Goal: Task Accomplishment & Management: Manage account settings

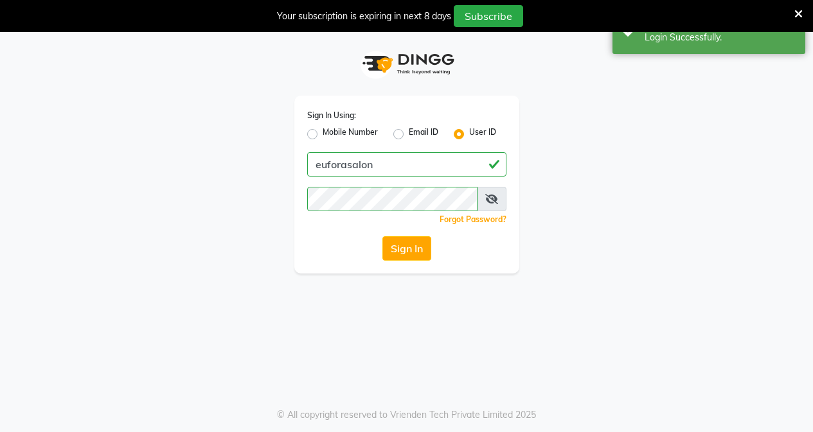
select select "service"
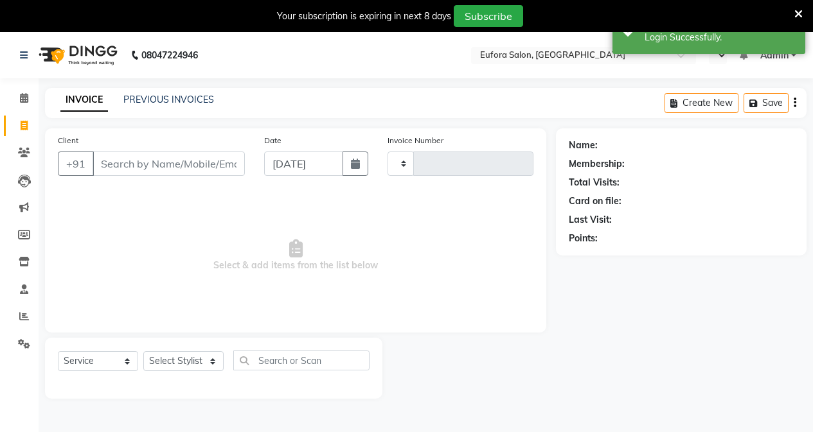
drag, startPoint x: 797, startPoint y: 8, endPoint x: 676, endPoint y: 143, distance: 181.1
click at [797, 8] on icon at bounding box center [798, 14] width 8 height 12
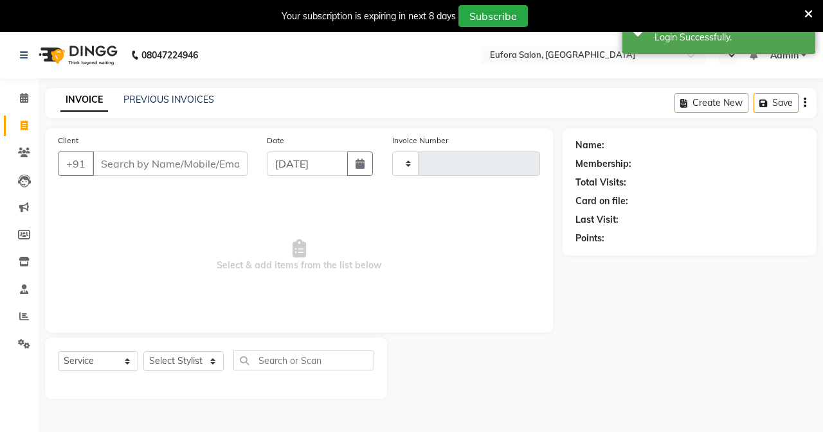
select select "en"
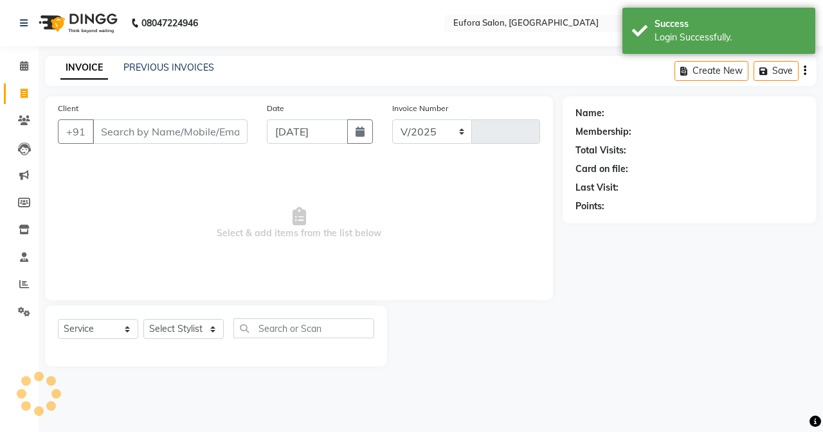
select select "6684"
type input "0644"
click at [762, 20] on div "Success" at bounding box center [729, 23] width 151 height 13
click at [792, 15] on div "Success Login Successfully." at bounding box center [718, 31] width 193 height 46
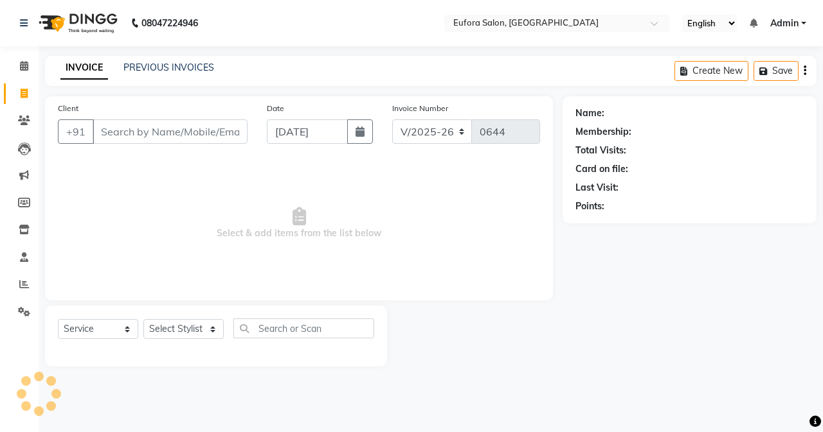
click at [779, 19] on span "Admin" at bounding box center [784, 23] width 28 height 13
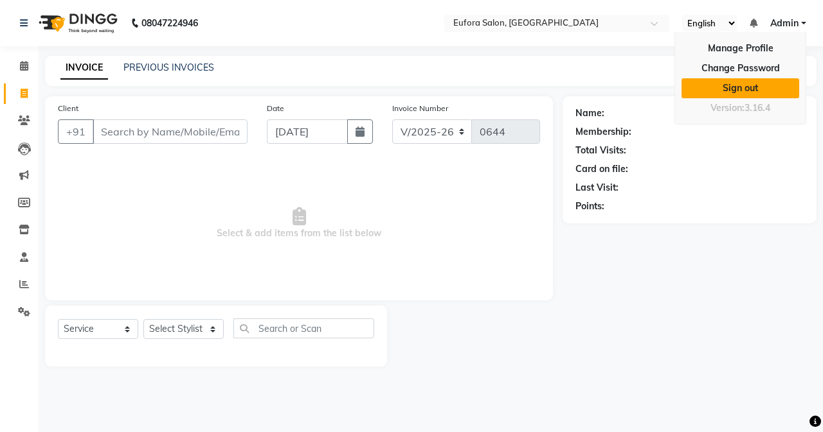
click at [749, 84] on link "Sign out" at bounding box center [740, 88] width 118 height 20
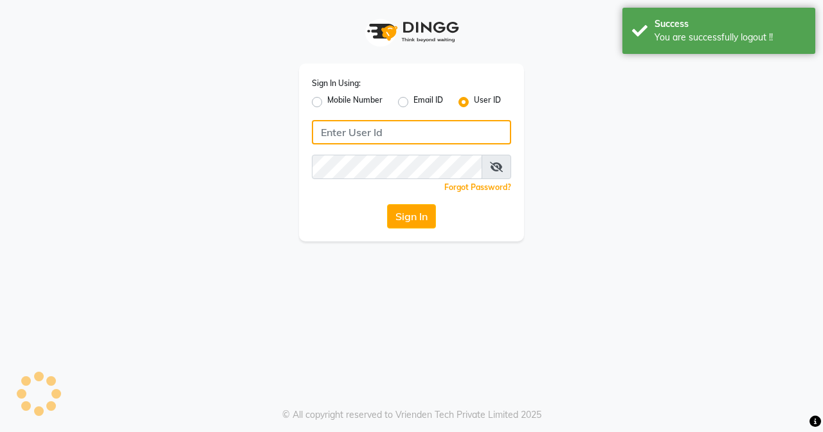
type input "9810318377"
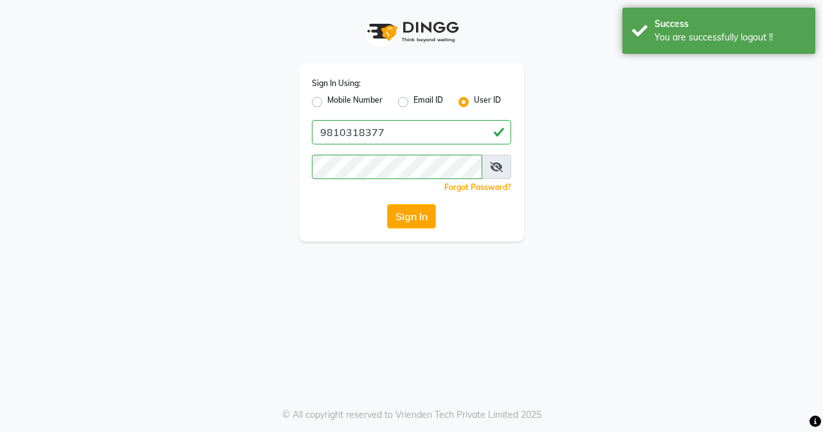
click at [327, 102] on label "Mobile Number" at bounding box center [354, 101] width 55 height 15
click at [327, 102] on input "Mobile Number" at bounding box center [331, 98] width 8 height 8
radio input "true"
radio input "false"
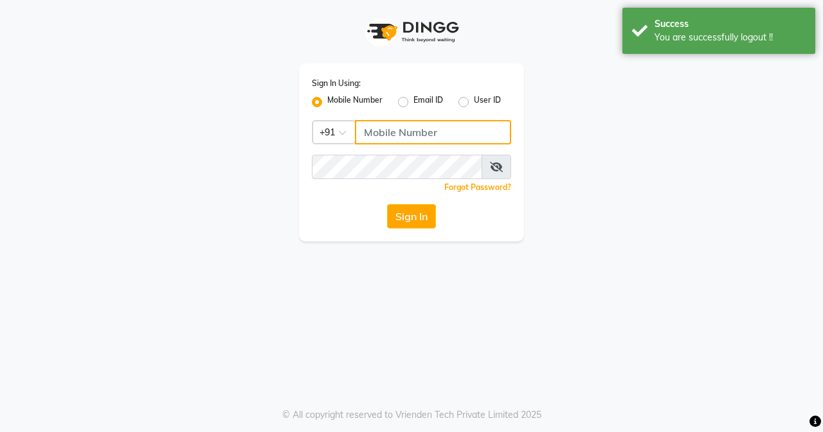
click at [381, 133] on input "Username" at bounding box center [433, 132] width 156 height 24
type input "9810318377"
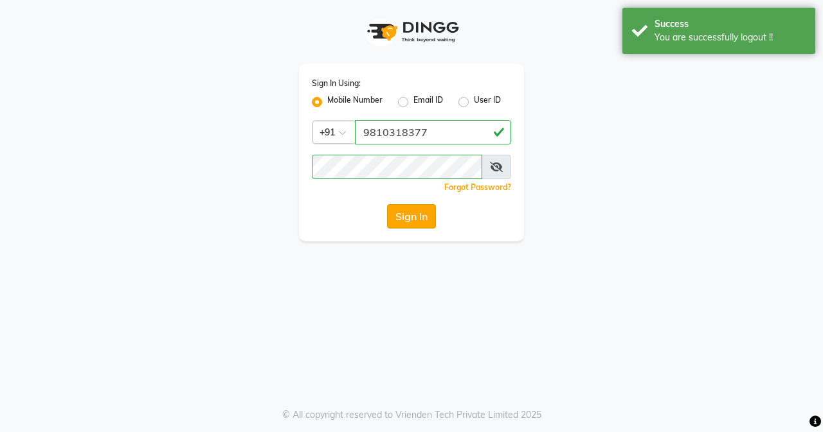
click at [413, 218] on button "Sign In" at bounding box center [411, 216] width 49 height 24
